Goal: Entertainment & Leisure: Consume media (video, audio)

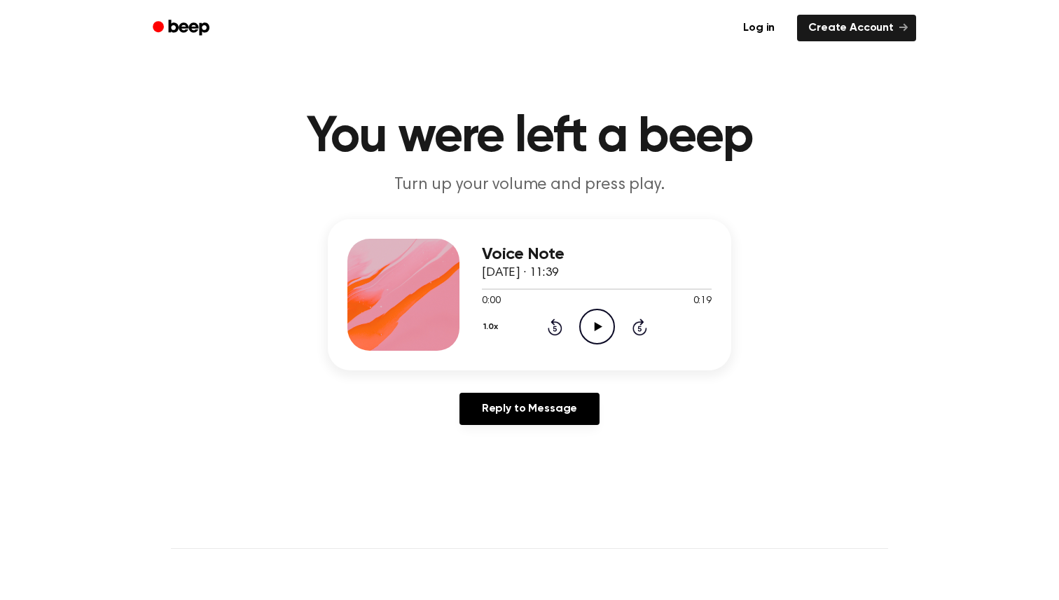
click at [599, 331] on icon "Play Audio" at bounding box center [597, 327] width 36 height 36
click at [583, 336] on icon "Play Audio" at bounding box center [597, 327] width 36 height 36
click at [584, 335] on icon "Play Audio" at bounding box center [597, 327] width 36 height 36
click at [596, 336] on icon "Pause Audio" at bounding box center [597, 327] width 36 height 36
click at [583, 323] on icon "Play Audio" at bounding box center [597, 327] width 36 height 36
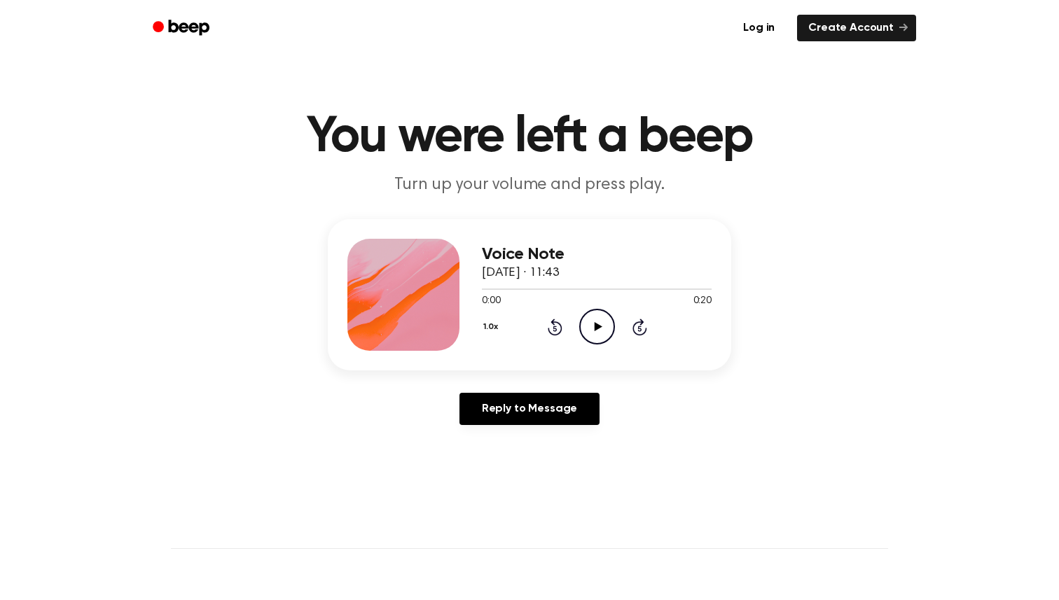
click at [580, 326] on icon "Play Audio" at bounding box center [597, 327] width 36 height 36
click at [604, 336] on icon "Play Audio" at bounding box center [597, 327] width 36 height 36
click at [589, 330] on icon "Pause Audio" at bounding box center [597, 327] width 36 height 36
click at [597, 305] on div "0:04 0:20" at bounding box center [597, 301] width 230 height 15
click at [597, 326] on icon at bounding box center [598, 326] width 8 height 9
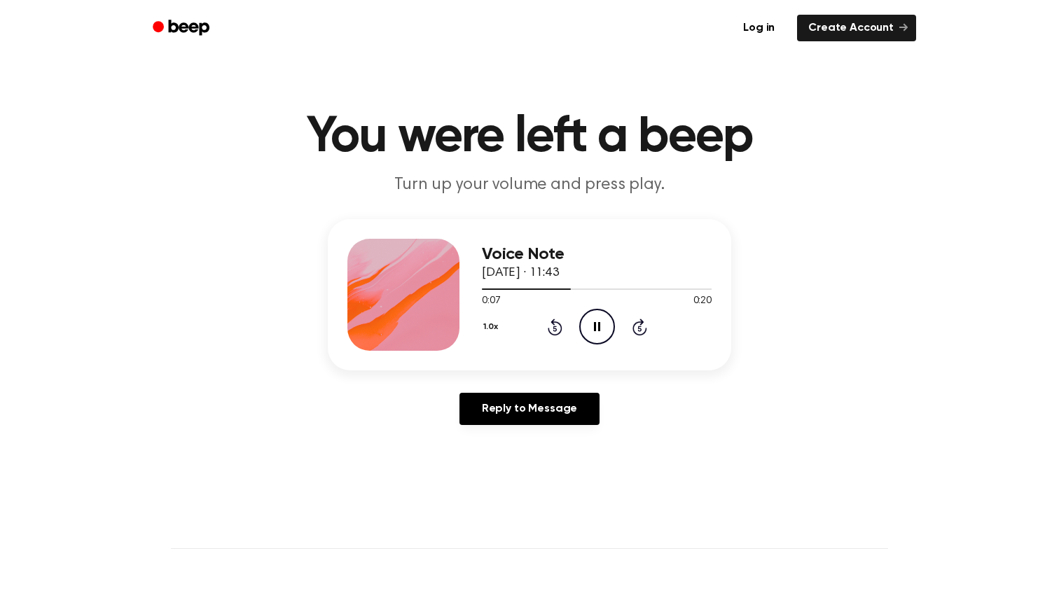
click at [593, 320] on icon "Pause Audio" at bounding box center [597, 327] width 36 height 36
click at [593, 320] on icon "Play Audio" at bounding box center [597, 327] width 36 height 36
click at [545, 328] on div "1.0x Rewind 5 seconds Pause Audio Skip 5 seconds" at bounding box center [597, 327] width 230 height 36
click at [564, 324] on div "1.0x Rewind 5 seconds Pause Audio Skip 5 seconds" at bounding box center [597, 327] width 230 height 36
click at [594, 322] on icon "Play Audio" at bounding box center [597, 327] width 36 height 36
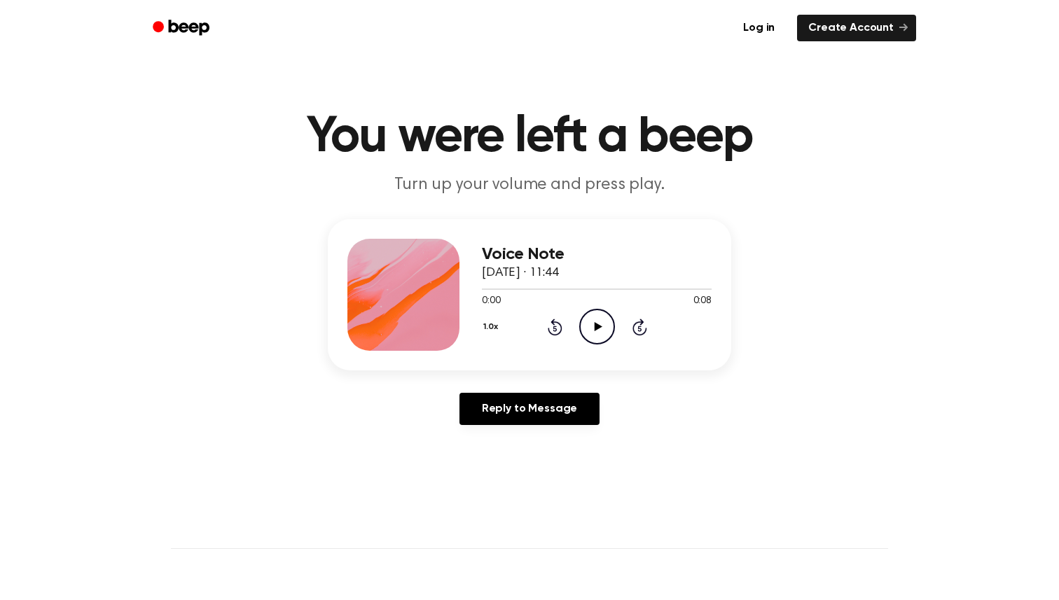
click at [592, 319] on icon "Play Audio" at bounding box center [597, 327] width 36 height 36
click at [594, 322] on icon "Play Audio" at bounding box center [597, 327] width 36 height 36
click at [602, 335] on icon "Play Audio" at bounding box center [597, 327] width 36 height 36
click at [597, 326] on icon "Pause Audio" at bounding box center [597, 327] width 36 height 36
click at [603, 288] on div at bounding box center [597, 288] width 230 height 11
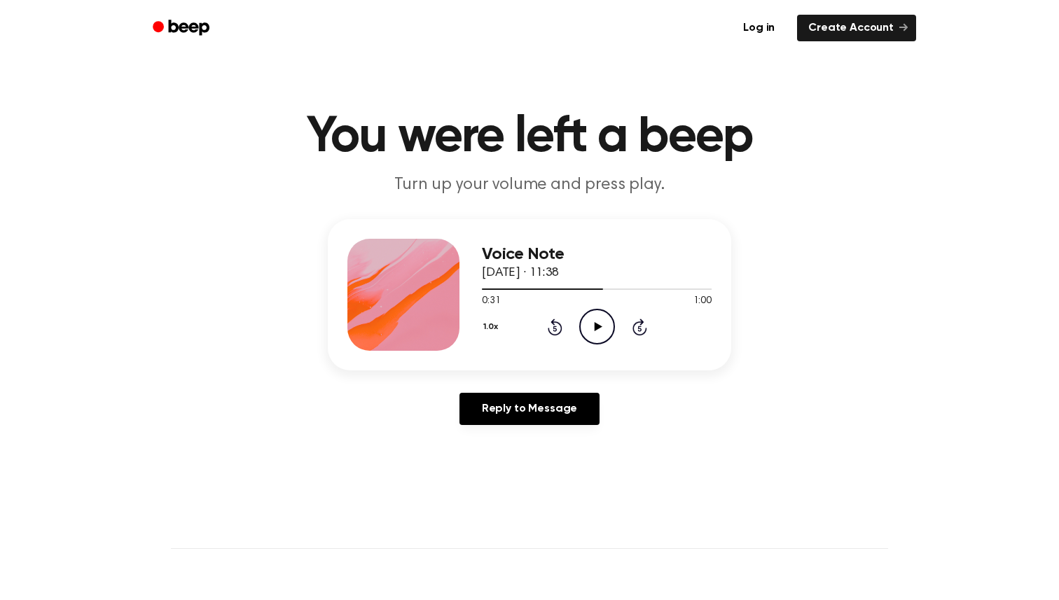
click at [597, 319] on icon "Play Audio" at bounding box center [597, 327] width 36 height 36
click at [572, 290] on div at bounding box center [576, 288] width 189 height 1
click at [604, 330] on icon "Play Audio" at bounding box center [597, 327] width 36 height 36
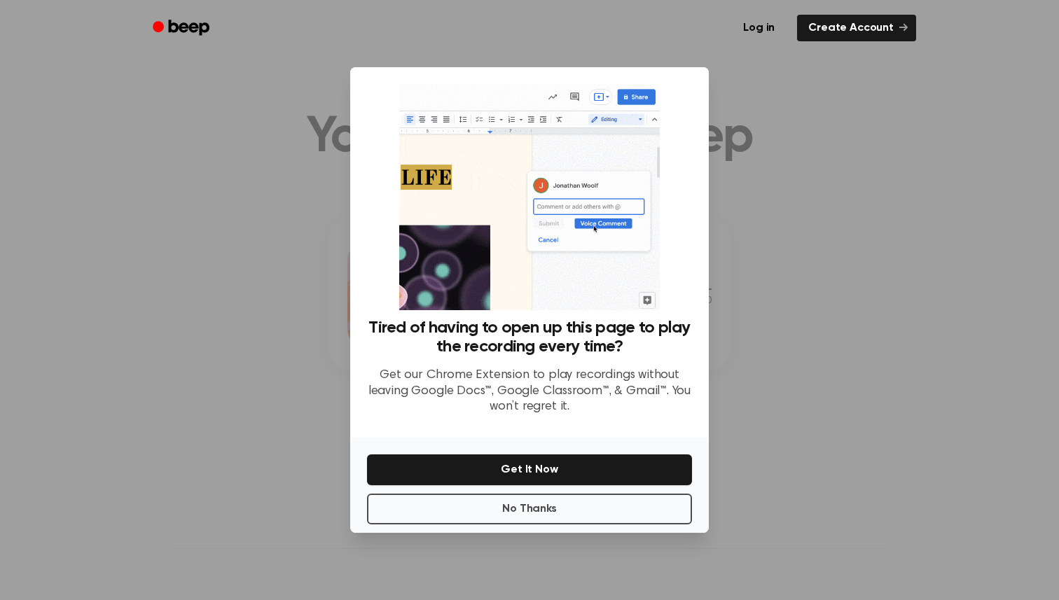
click at [741, 303] on div at bounding box center [529, 300] width 1059 height 600
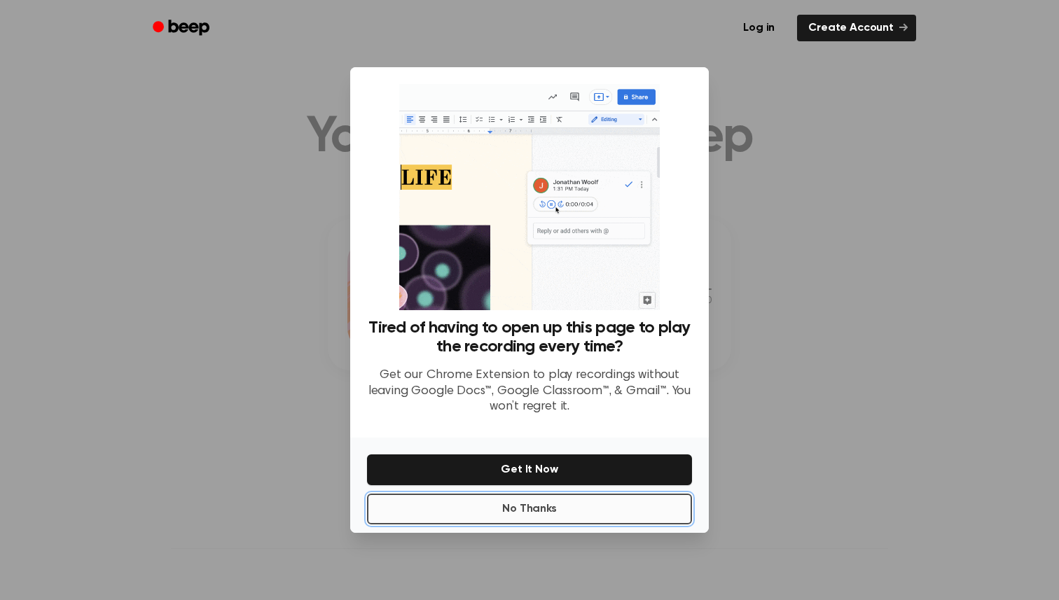
click at [571, 520] on button "No Thanks" at bounding box center [529, 509] width 325 height 31
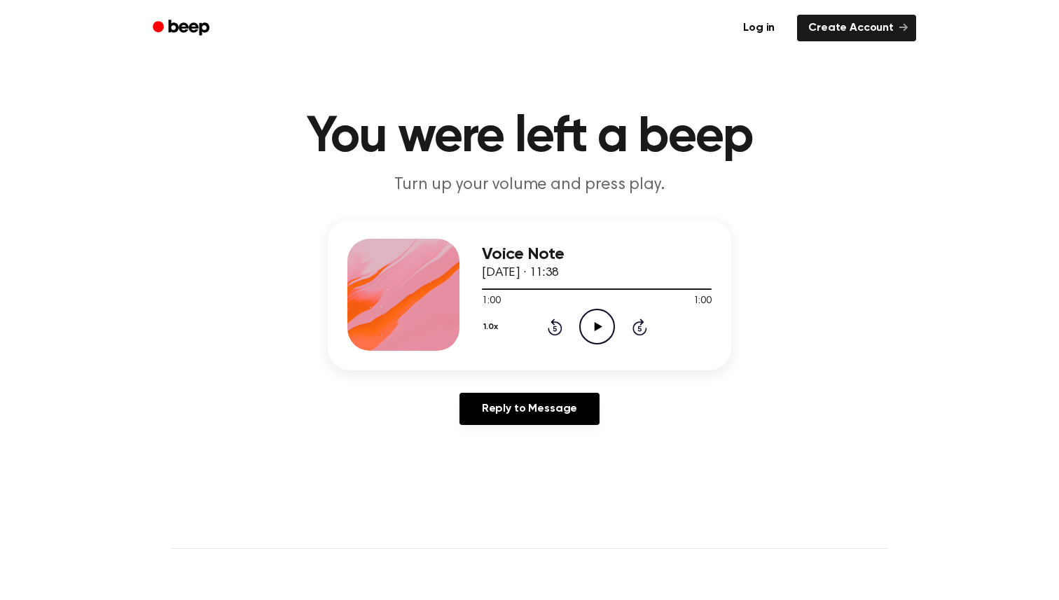
click at [601, 326] on icon at bounding box center [598, 326] width 8 height 9
click at [599, 327] on icon at bounding box center [598, 326] width 8 height 9
